Goal: Complete application form: Complete application form

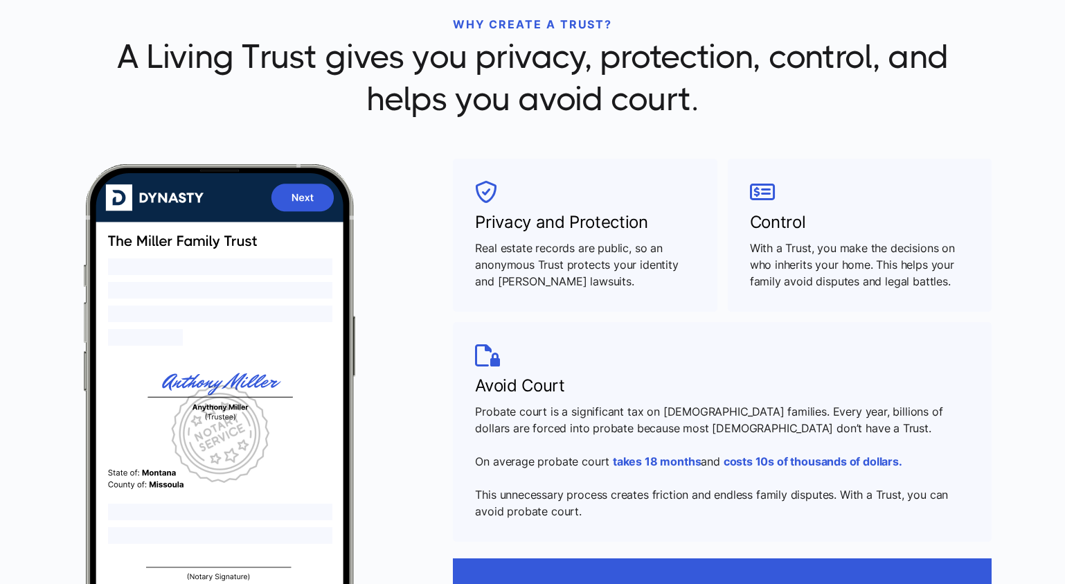
scroll to position [448, 0]
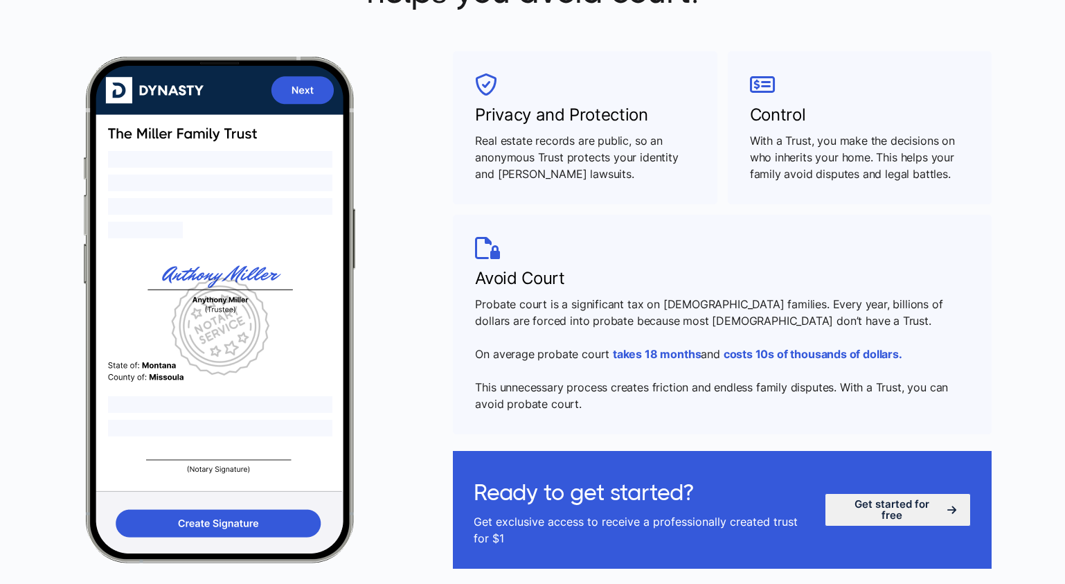
scroll to position [558, 0]
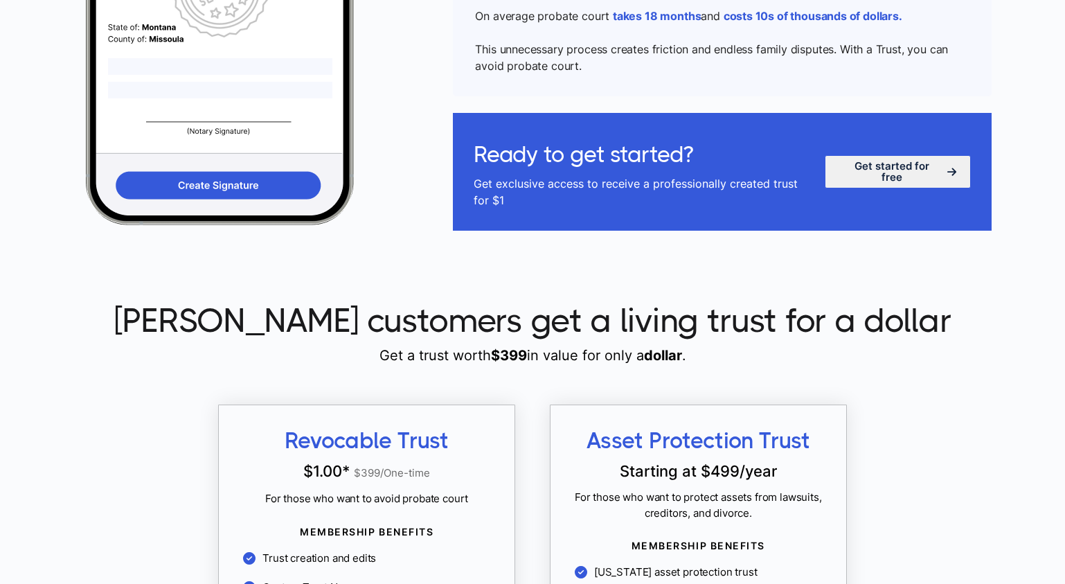
scroll to position [892, 0]
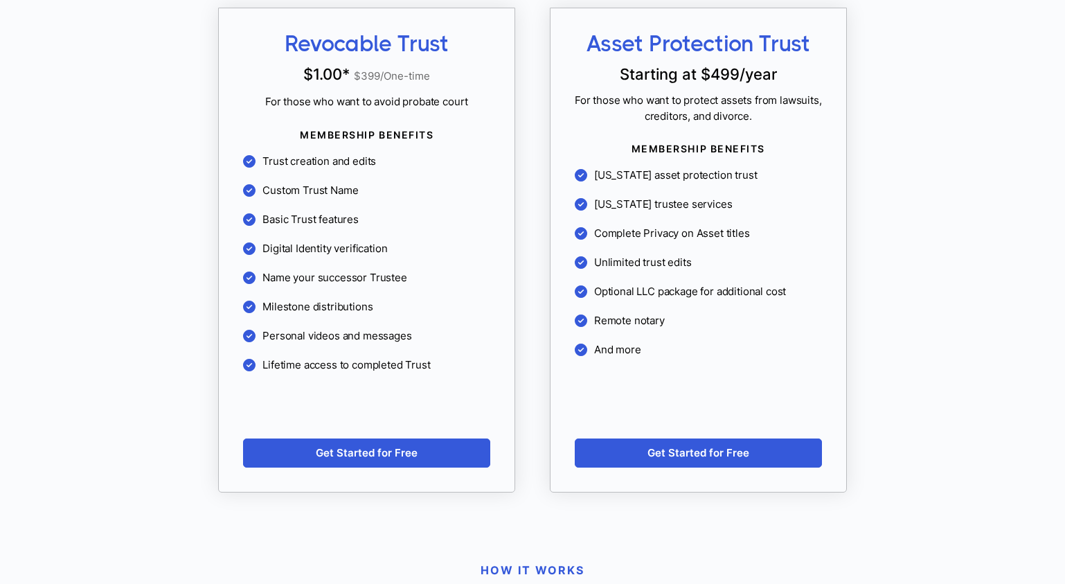
scroll to position [1292, 0]
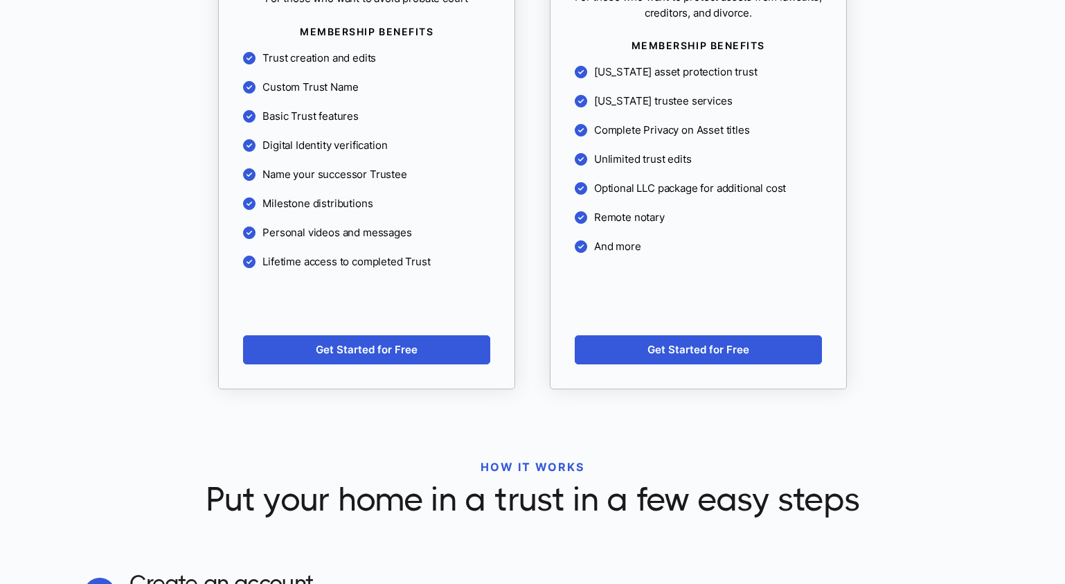
scroll to position [1393, 0]
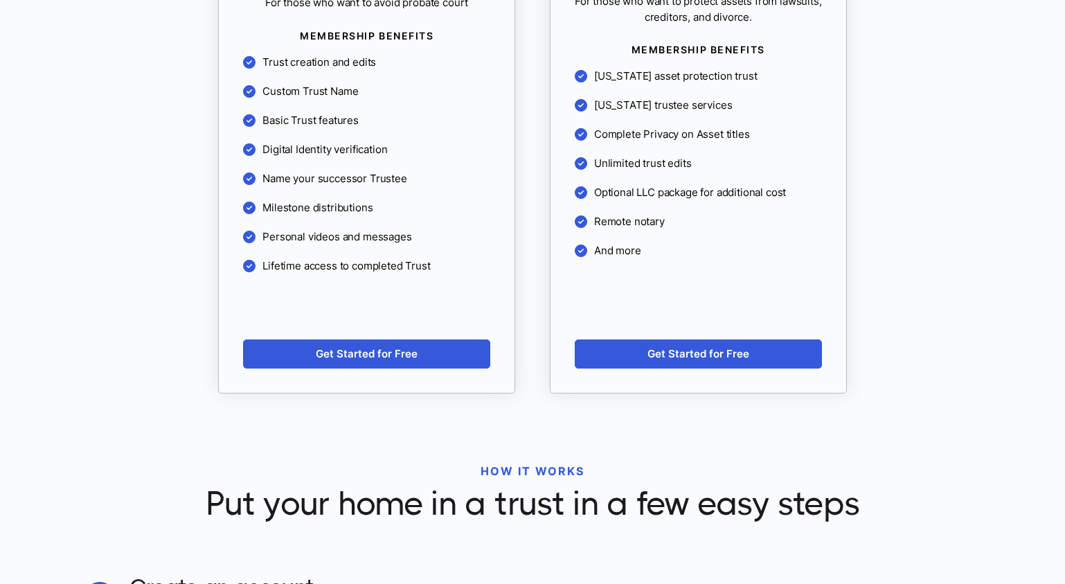
scroll to position [1391, 0]
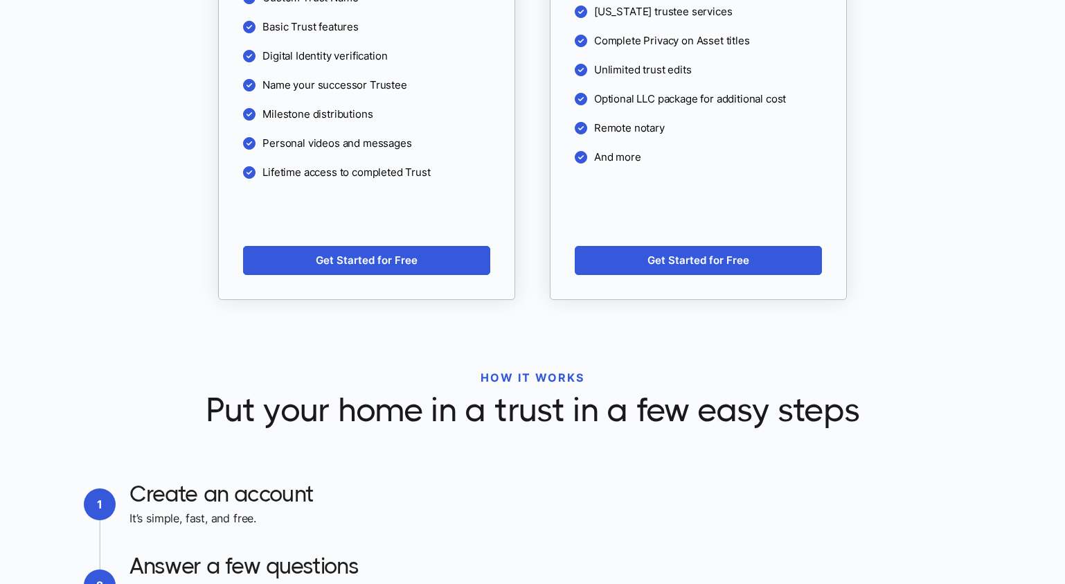
scroll to position [1484, 0]
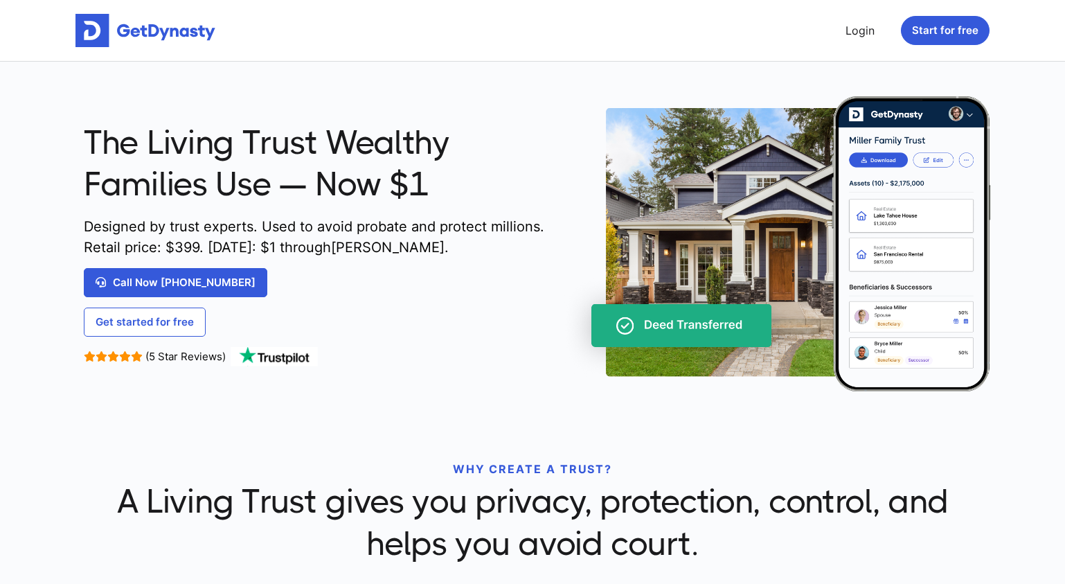
scroll to position [328, 0]
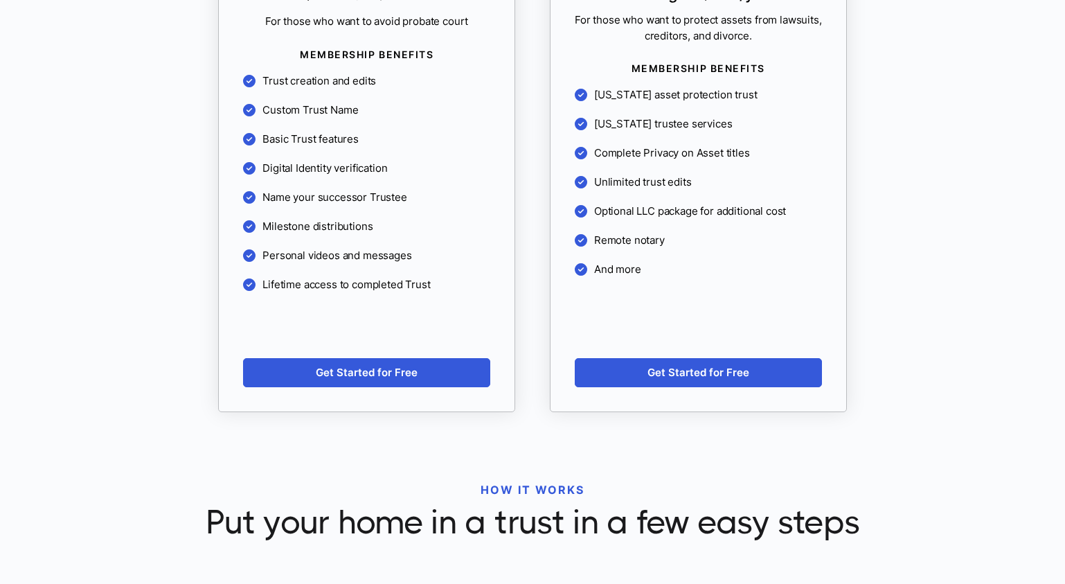
scroll to position [1372, 0]
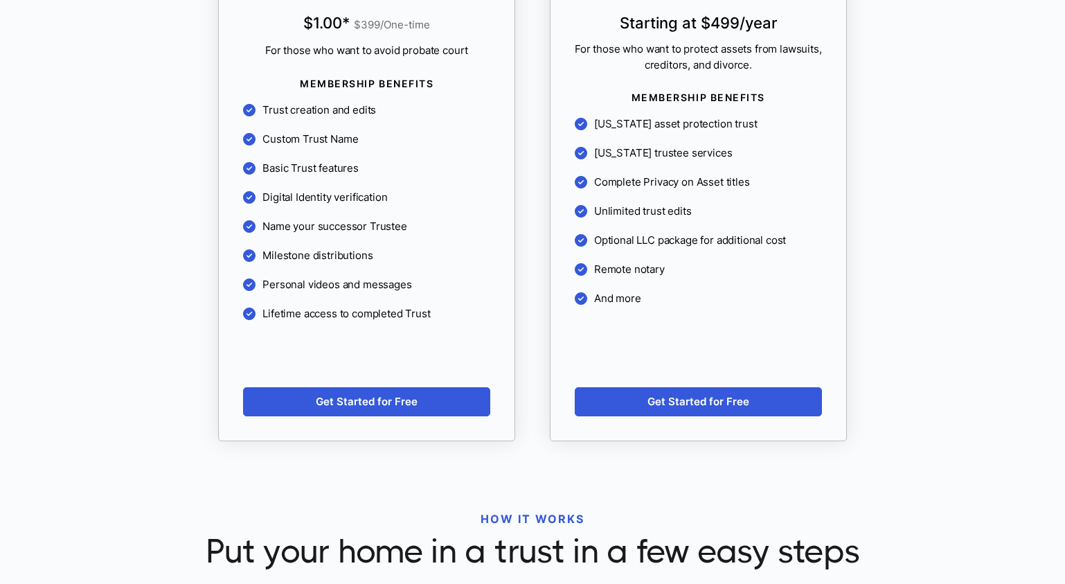
scroll to position [1340, 0]
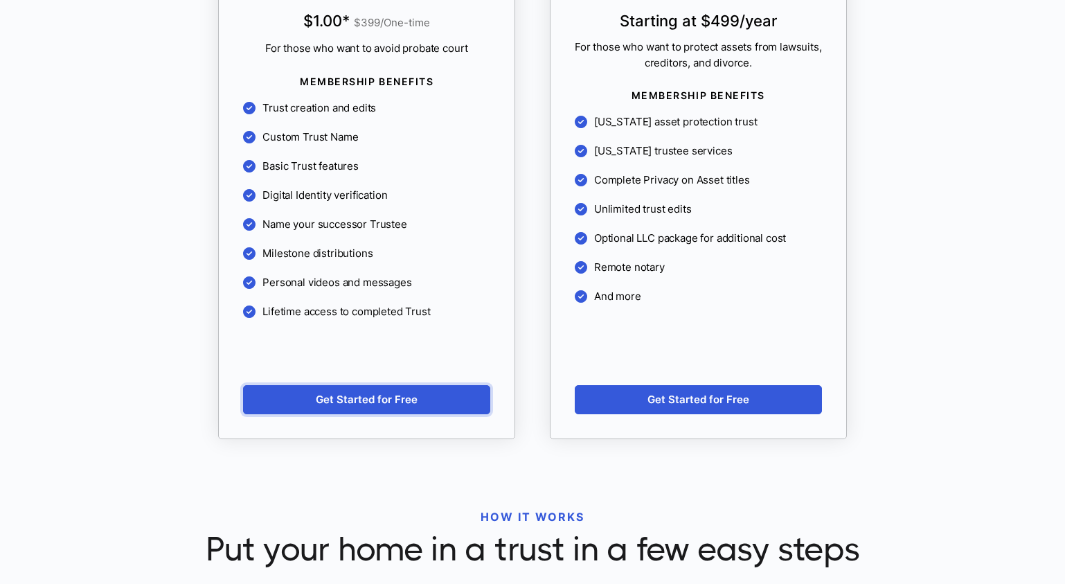
click at [414, 391] on link "Get Started for Free" at bounding box center [366, 399] width 247 height 29
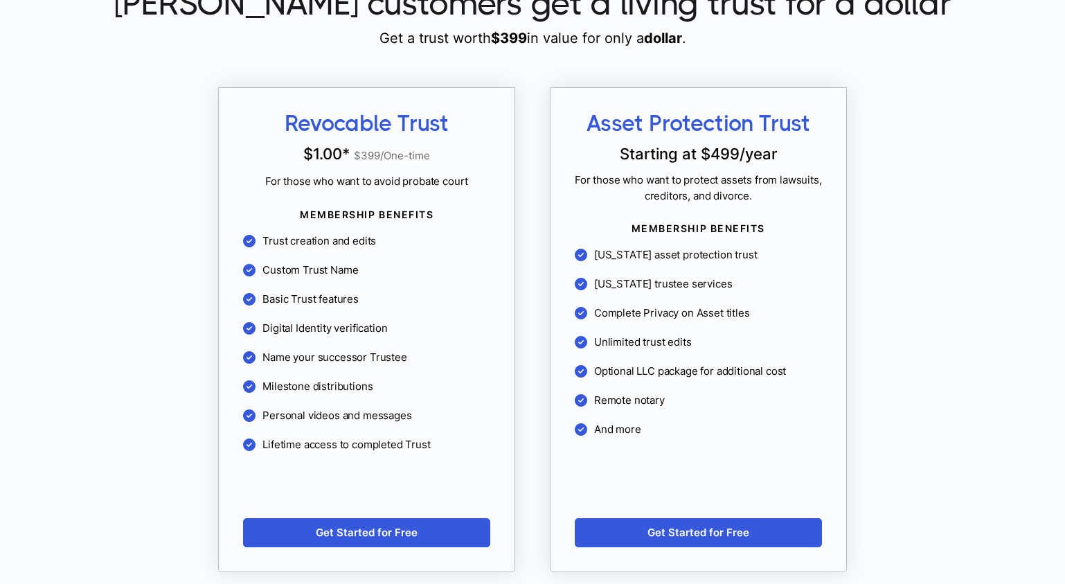
scroll to position [1200, 0]
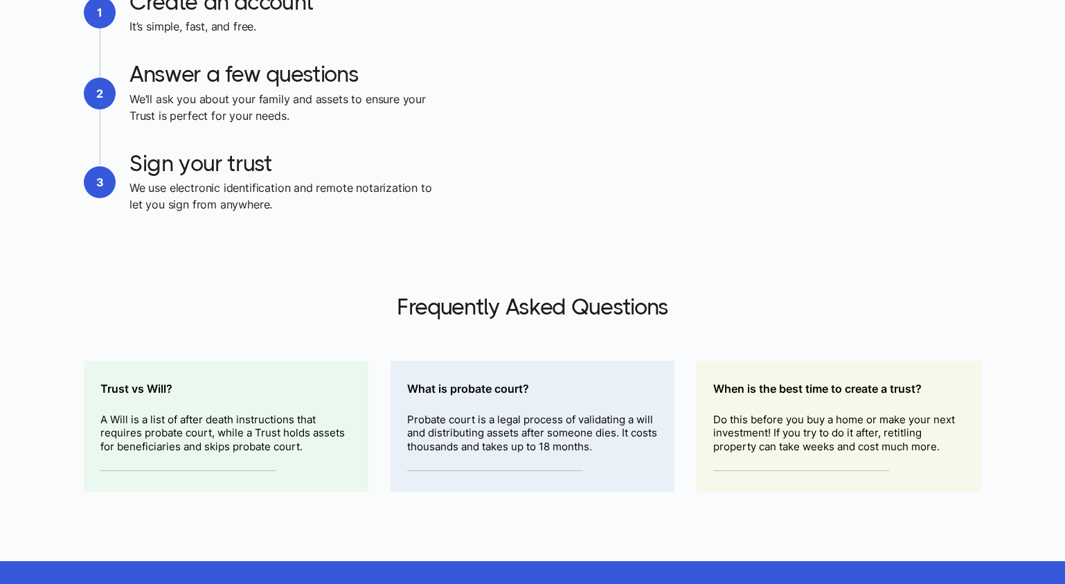
scroll to position [2041, 0]
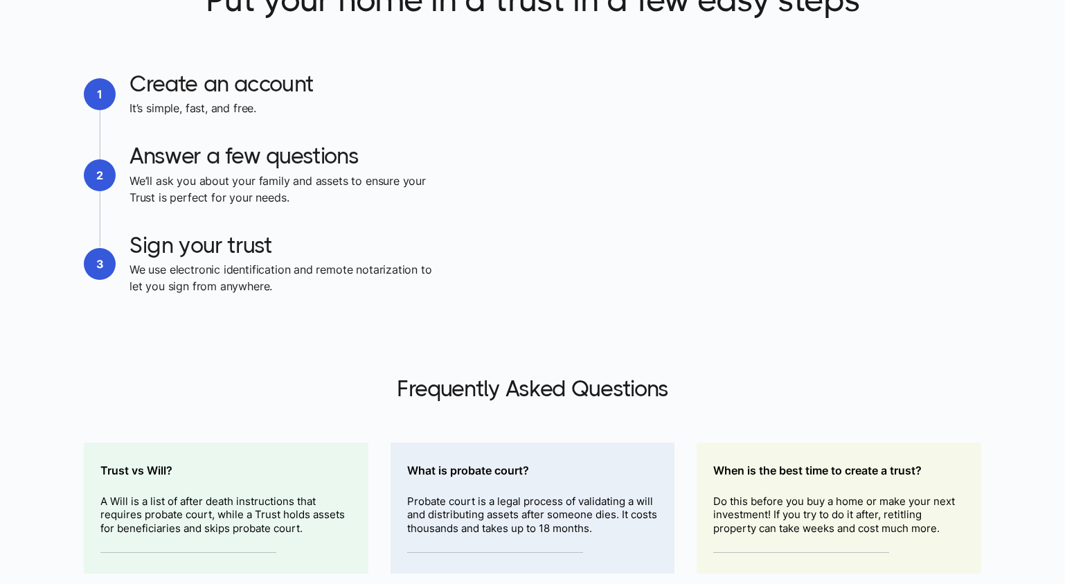
scroll to position [1886, 0]
